Goal: Task Accomplishment & Management: Complete application form

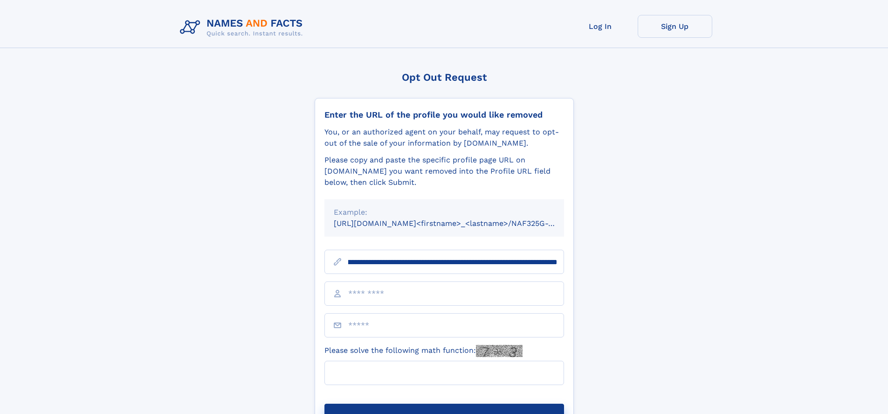
scroll to position [0, 102]
type input "**********"
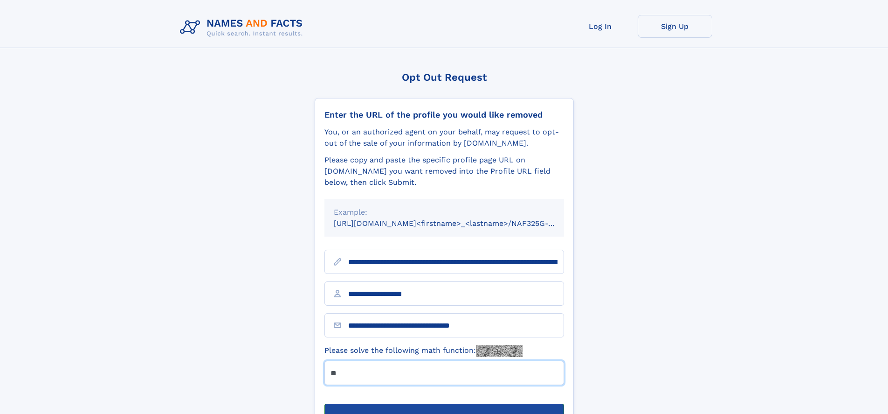
type input "**"
click at [444, 403] on button "Submit Opt Out Request" at bounding box center [445, 418] width 240 height 30
